Goal: Task Accomplishment & Management: Use online tool/utility

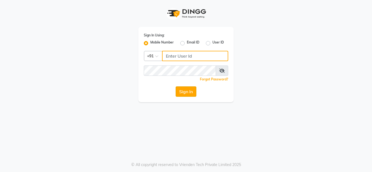
type input "9650639932"
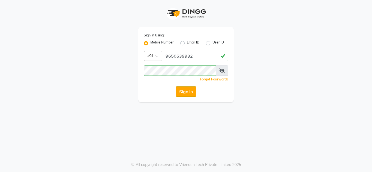
click at [188, 94] on button "Sign In" at bounding box center [185, 92] width 21 height 10
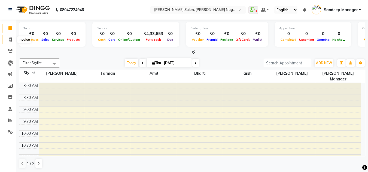
click at [9, 41] on icon at bounding box center [10, 40] width 3 height 4
select select "8641"
select select "service"
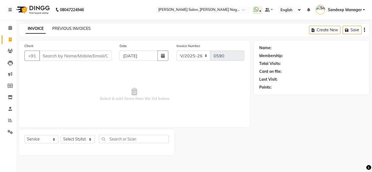
click at [63, 28] on link "PREVIOUS INVOICES" at bounding box center [71, 28] width 38 height 5
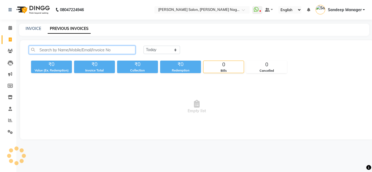
click at [78, 53] on input "text" at bounding box center [82, 50] width 106 height 8
type input "punita"
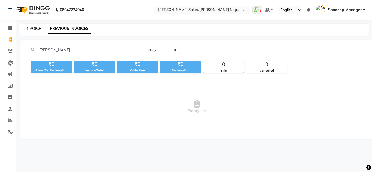
click at [35, 29] on link "INVOICE" at bounding box center [34, 28] width 16 height 5
select select "service"
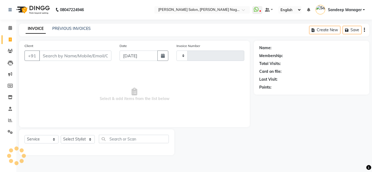
type input "0590"
select select "8641"
click at [60, 53] on input "Client" at bounding box center [75, 56] width 72 height 10
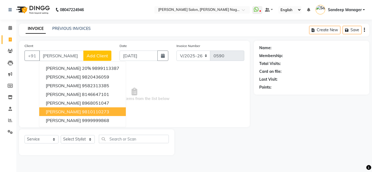
click at [76, 113] on span "punieta sharma" at bounding box center [63, 111] width 35 height 5
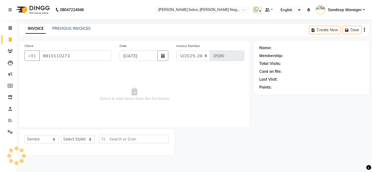
type input "9810110273"
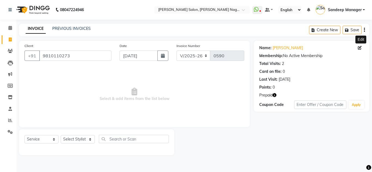
click at [360, 49] on icon at bounding box center [359, 48] width 4 height 4
select select "[DEMOGRAPHIC_DATA]"
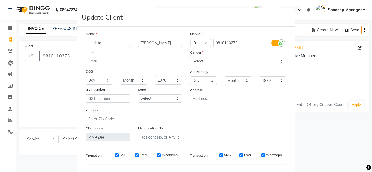
click at [110, 44] on input "punieta" at bounding box center [108, 43] width 44 height 8
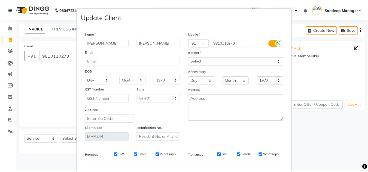
scroll to position [69, 0]
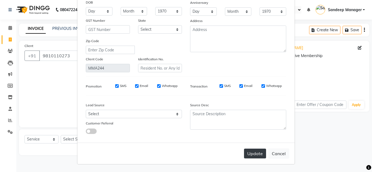
type input "punita"
click at [255, 153] on button "Update" at bounding box center [255, 154] width 22 height 10
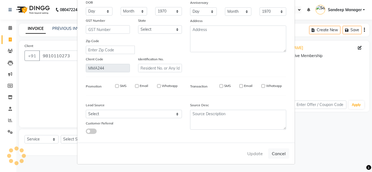
select select
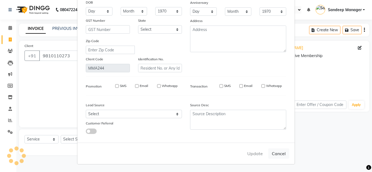
select select
checkbox input "false"
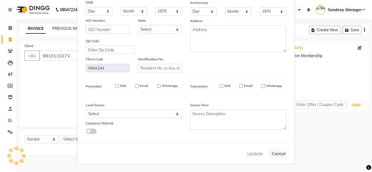
checkbox input "false"
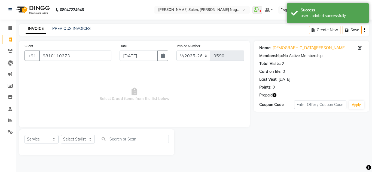
click at [275, 95] on icon "button" at bounding box center [274, 95] width 4 height 4
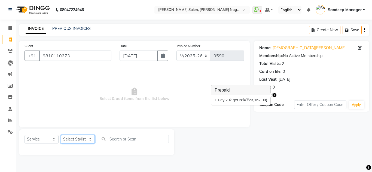
click at [84, 142] on select "Select Stylist Amit Bharti Devesh Farman Harsh Ishita Manager Jaikesh Manoj Nit…" at bounding box center [78, 139] width 34 height 8
select select "86637"
click at [61, 135] on select "Select Stylist Amit Bharti Devesh Farman Harsh Ishita Manager Jaikesh Manoj Nit…" at bounding box center [78, 139] width 34 height 8
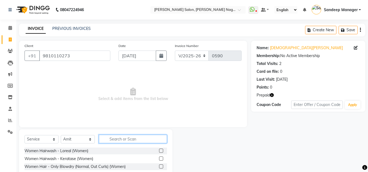
click at [124, 138] on input "text" at bounding box center [133, 139] width 68 height 8
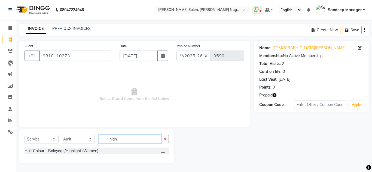
type input "high"
click at [163, 151] on label at bounding box center [163, 151] width 4 height 4
click at [163, 151] on input "checkbox" at bounding box center [163, 151] width 4 height 4
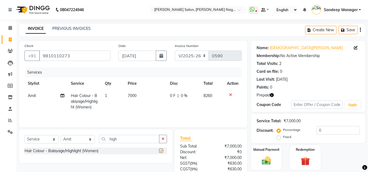
checkbox input "false"
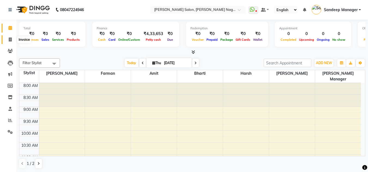
click at [10, 42] on span at bounding box center [10, 40] width 10 height 6
select select "service"
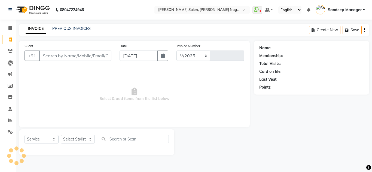
select select "8641"
type input "0590"
click at [70, 143] on select "Select Stylist Amit Bharti Devesh Farman Harsh Ishita Manager Jaikesh Manoj Nit…" at bounding box center [78, 139] width 34 height 8
select select "90271"
click at [61, 135] on select "Select Stylist Amit Bharti Devesh Farman Harsh Ishita Manager Jaikesh Manoj Nit…" at bounding box center [78, 139] width 34 height 8
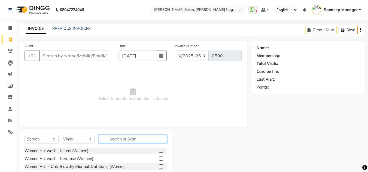
click at [108, 138] on input "text" at bounding box center [133, 139] width 68 height 8
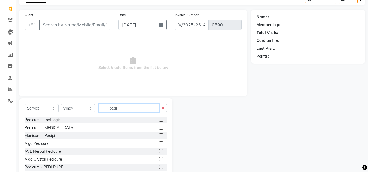
scroll to position [31, 0]
type input "pedi"
click at [159, 160] on label at bounding box center [161, 159] width 4 height 4
click at [159, 160] on input "checkbox" at bounding box center [161, 160] width 4 height 4
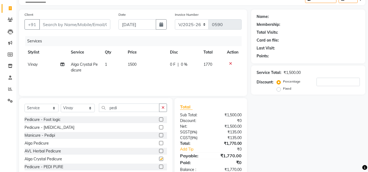
checkbox input "false"
click at [132, 63] on span "1500" at bounding box center [132, 64] width 9 height 5
select select "90271"
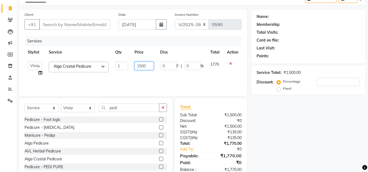
click at [141, 65] on input "1500" at bounding box center [143, 66] width 19 height 8
type input "1200"
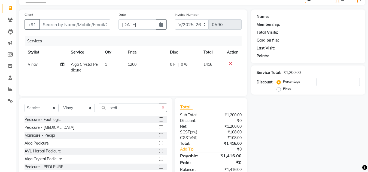
click at [142, 84] on div "Services Stylist Service Qty Price Disc Total Action Vinay Alga Crystal Pedicur…" at bounding box center [132, 63] width 217 height 54
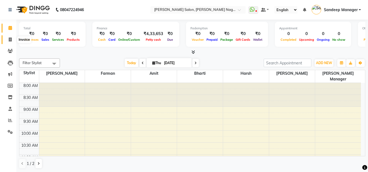
click at [11, 37] on span at bounding box center [10, 40] width 10 height 6
select select "service"
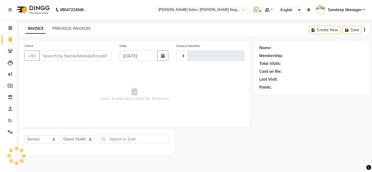
type input "0590"
select select "8641"
click at [59, 56] on input "Client" at bounding box center [75, 56] width 72 height 10
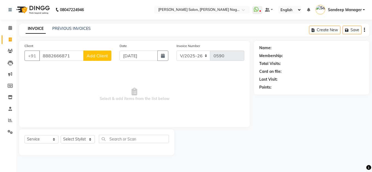
type input "8882666871"
click at [91, 58] on span "Add Client" at bounding box center [97, 55] width 21 height 5
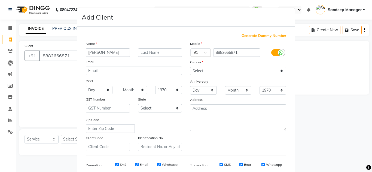
type input "Nishant"
click at [161, 52] on input "text" at bounding box center [160, 52] width 44 height 8
type input "Chaudhray"
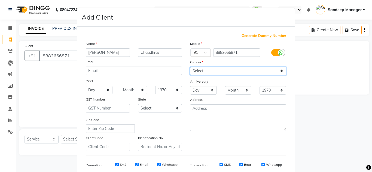
click at [250, 71] on select "Select Male Female Other Prefer Not To Say" at bounding box center [238, 71] width 96 height 8
select select "male"
click at [190, 67] on select "Select Male Female Other Prefer Not To Say" at bounding box center [238, 71] width 96 height 8
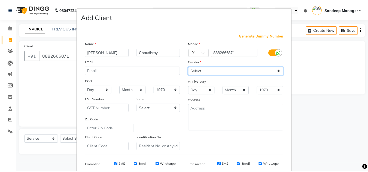
scroll to position [79, 0]
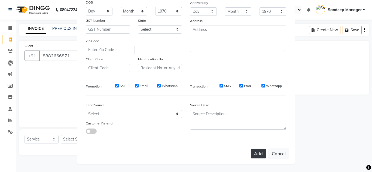
click at [256, 155] on button "Add" at bounding box center [258, 154] width 15 height 10
select select
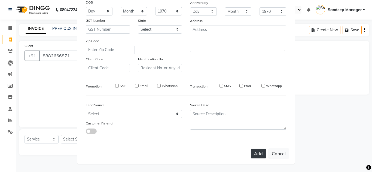
select select
checkbox input "false"
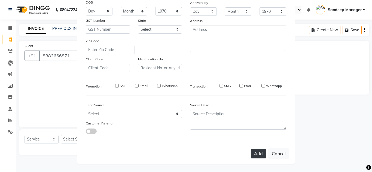
checkbox input "false"
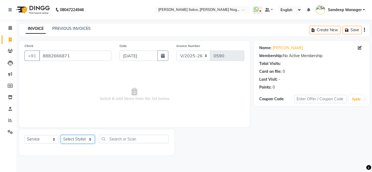
click at [84, 138] on select "Select Stylist Amit Bharti Devesh Farman Harsh Ishita Manager Jaikesh Manoj Nit…" at bounding box center [78, 139] width 34 height 8
select select "86633"
click at [61, 135] on select "Select Stylist Amit Bharti Devesh Farman Harsh Ishita Manager Jaikesh Manoj Nit…" at bounding box center [78, 139] width 34 height 8
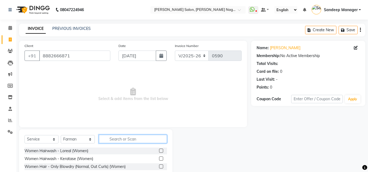
click at [117, 135] on input "text" at bounding box center [133, 139] width 68 height 8
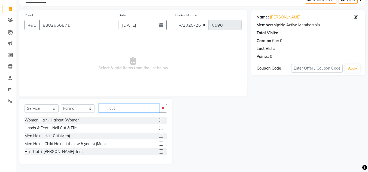
scroll to position [30, 0]
type input "cut"
click at [161, 135] on label at bounding box center [161, 136] width 4 height 4
click at [161, 135] on input "checkbox" at bounding box center [161, 137] width 4 height 4
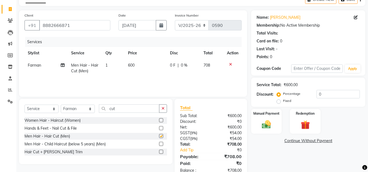
checkbox input "false"
click at [262, 123] on img at bounding box center [265, 124] width 15 height 11
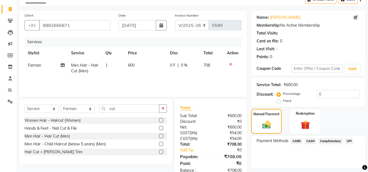
click at [307, 140] on span "CASH" at bounding box center [310, 141] width 12 height 6
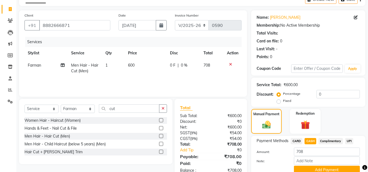
scroll to position [54, 0]
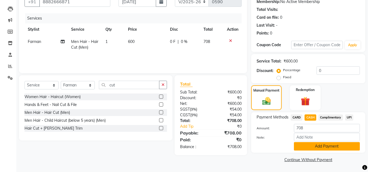
click at [307, 147] on button "Add Payment" at bounding box center [327, 146] width 66 height 8
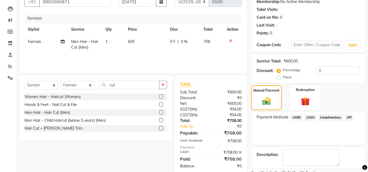
scroll to position [77, 0]
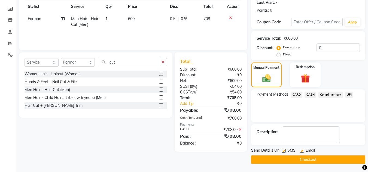
click at [301, 159] on button "Checkout" at bounding box center [308, 160] width 114 height 8
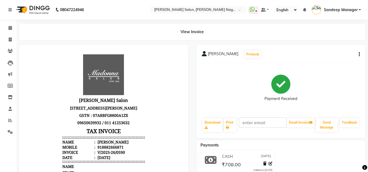
click at [35, 8] on img at bounding box center [32, 9] width 37 height 15
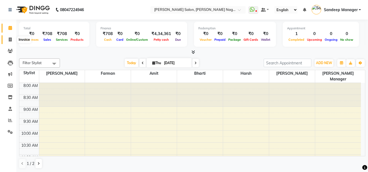
click at [10, 40] on icon at bounding box center [10, 40] width 3 height 4
select select "service"
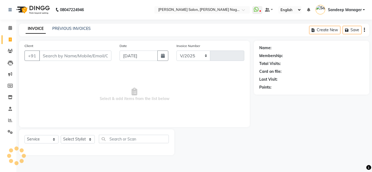
select select "8641"
type input "0592"
click at [81, 28] on link "PREVIOUS INVOICES" at bounding box center [71, 28] width 38 height 5
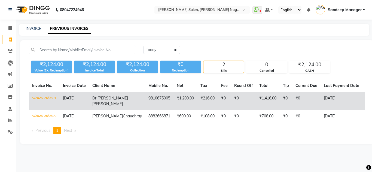
click at [145, 105] on td "9810675005" at bounding box center [159, 101] width 28 height 18
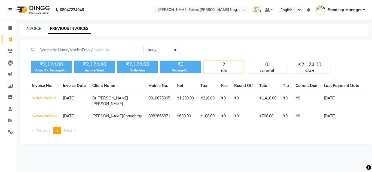
click at [39, 8] on img at bounding box center [32, 9] width 37 height 15
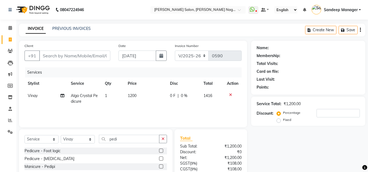
select select "8641"
select select "service"
select select "90271"
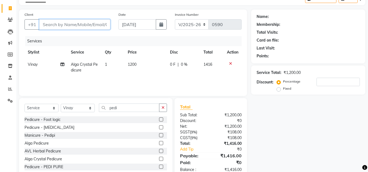
click at [93, 26] on input "Client" at bounding box center [74, 24] width 71 height 10
type input "9"
type input "0"
type input "9810675005"
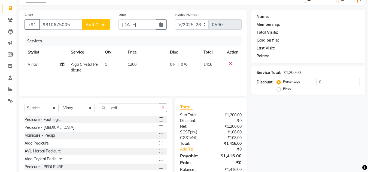
click at [97, 25] on span "Add Client" at bounding box center [95, 24] width 21 height 5
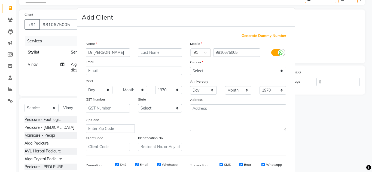
type input "Dr [PERSON_NAME]"
click at [143, 51] on input "text" at bounding box center [160, 52] width 44 height 8
type input "[PERSON_NAME]"
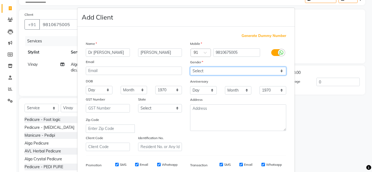
click at [225, 71] on select "Select [DEMOGRAPHIC_DATA] [DEMOGRAPHIC_DATA] Other Prefer Not To Say" at bounding box center [238, 71] width 96 height 8
select select "[DEMOGRAPHIC_DATA]"
click at [190, 67] on select "Select [DEMOGRAPHIC_DATA] [DEMOGRAPHIC_DATA] Other Prefer Not To Say" at bounding box center [238, 71] width 96 height 8
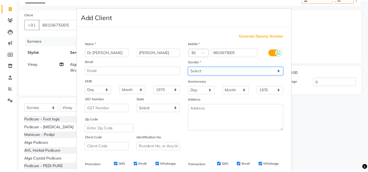
scroll to position [79, 0]
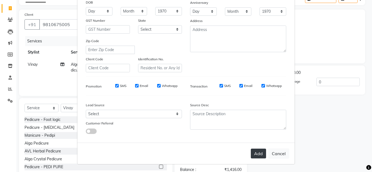
click at [255, 155] on button "Add" at bounding box center [258, 154] width 15 height 10
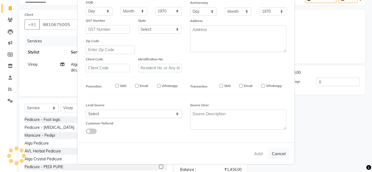
select select
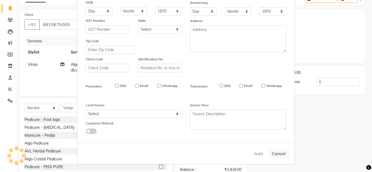
select select
checkbox input "false"
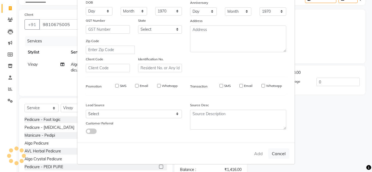
checkbox input "false"
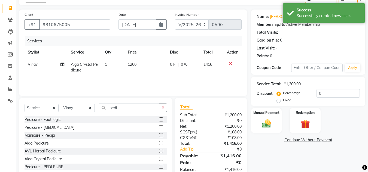
scroll to position [46, 0]
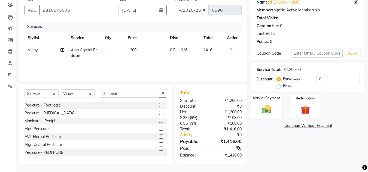
click at [261, 106] on img at bounding box center [265, 109] width 15 height 11
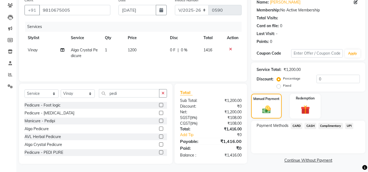
click at [307, 126] on span "CASH" at bounding box center [310, 126] width 12 height 6
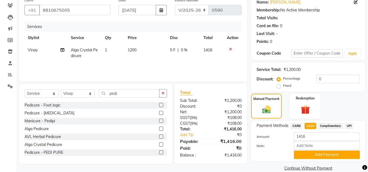
scroll to position [54, 0]
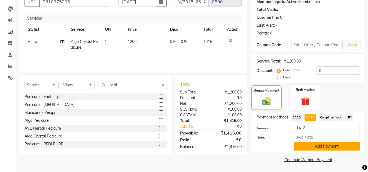
click at [311, 146] on button "Add Payment" at bounding box center [327, 146] width 66 height 8
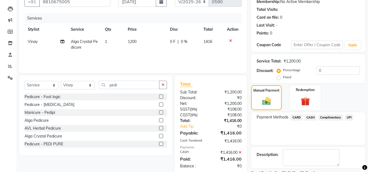
scroll to position [77, 0]
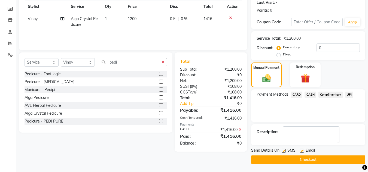
click at [307, 156] on button "Checkout" at bounding box center [308, 160] width 114 height 8
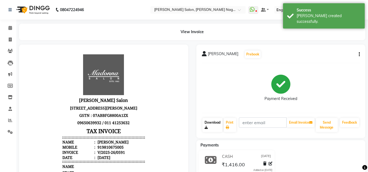
click at [212, 126] on link "Download" at bounding box center [212, 125] width 20 height 14
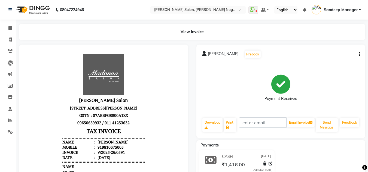
click at [102, 150] on div "919810675005" at bounding box center [109, 147] width 27 height 5
copy div "919810675005"
